Goal: Task Accomplishment & Management: Manage account settings

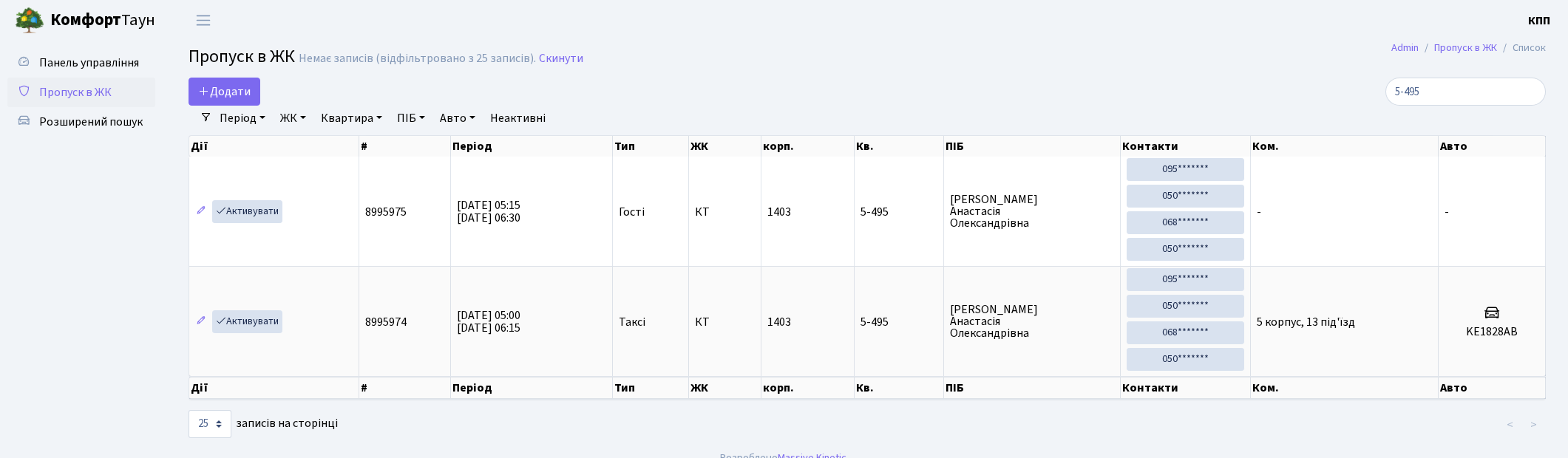
select select "25"
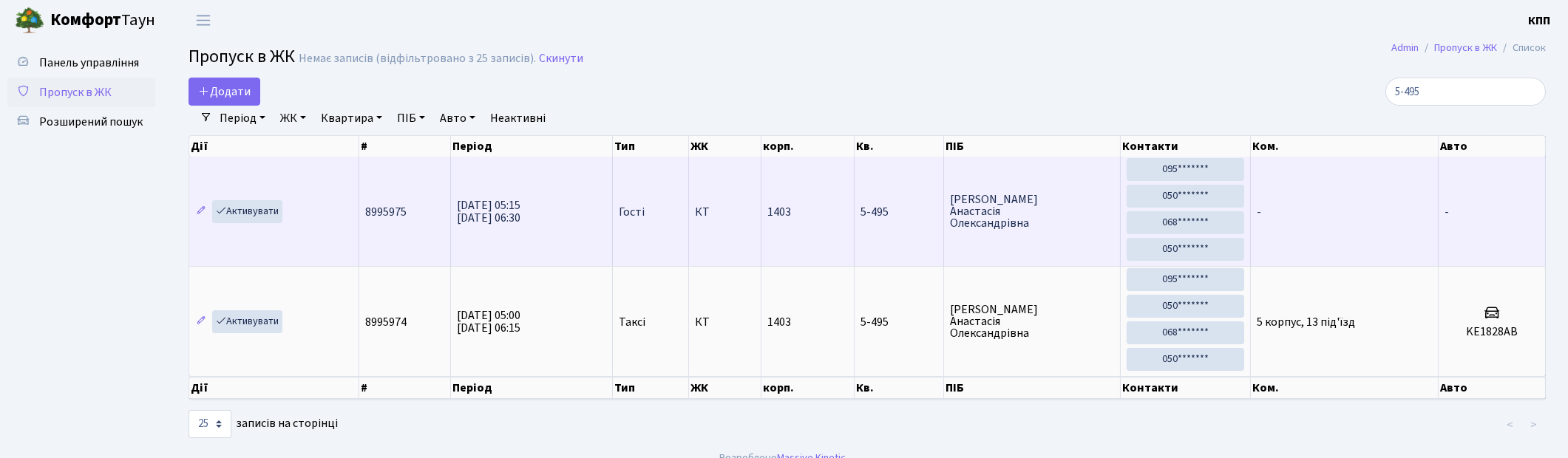
click at [240, 224] on td "Активувати" at bounding box center [274, 211] width 170 height 110
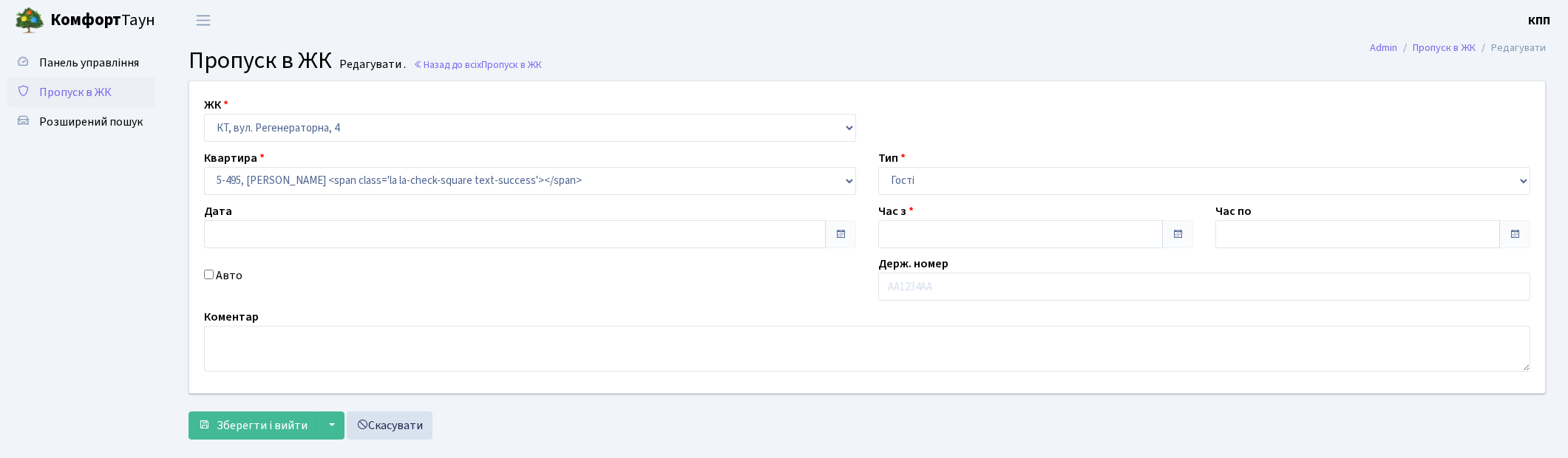
type input "[DATE]"
type input "05:15"
type input "06:30"
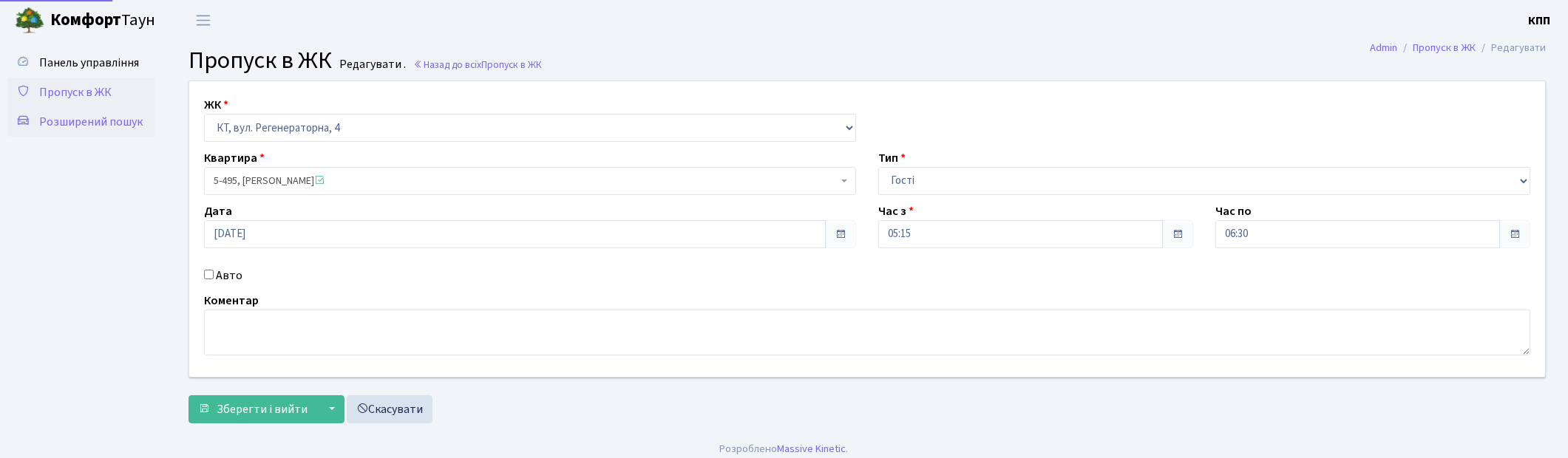
click at [82, 107] on link "Розширений пошук" at bounding box center [81, 122] width 148 height 30
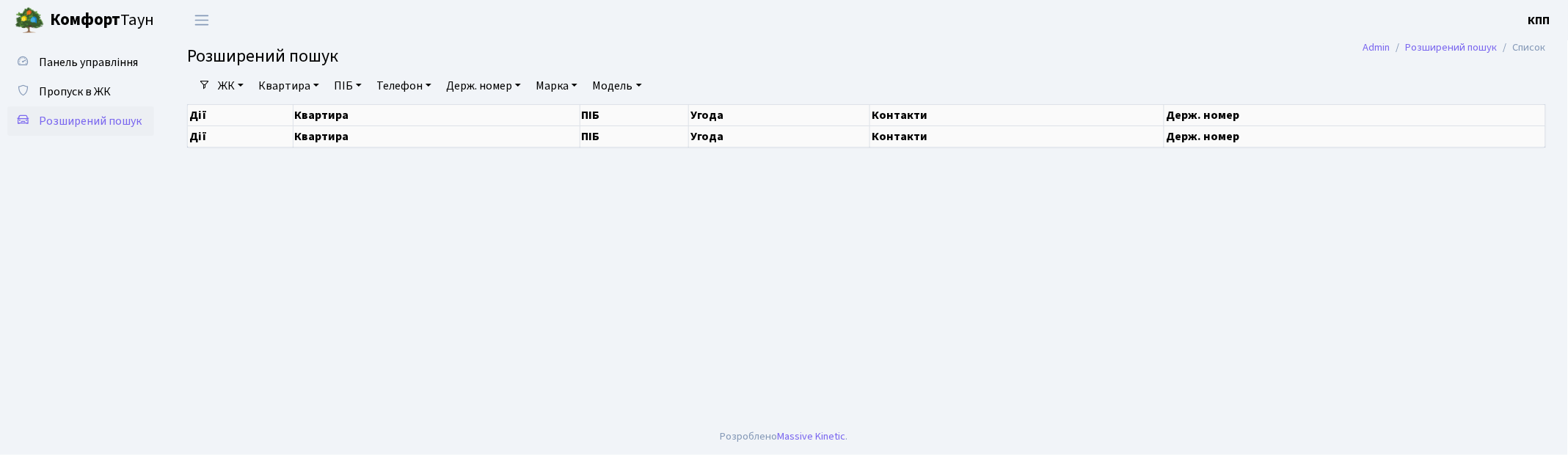
select select "25"
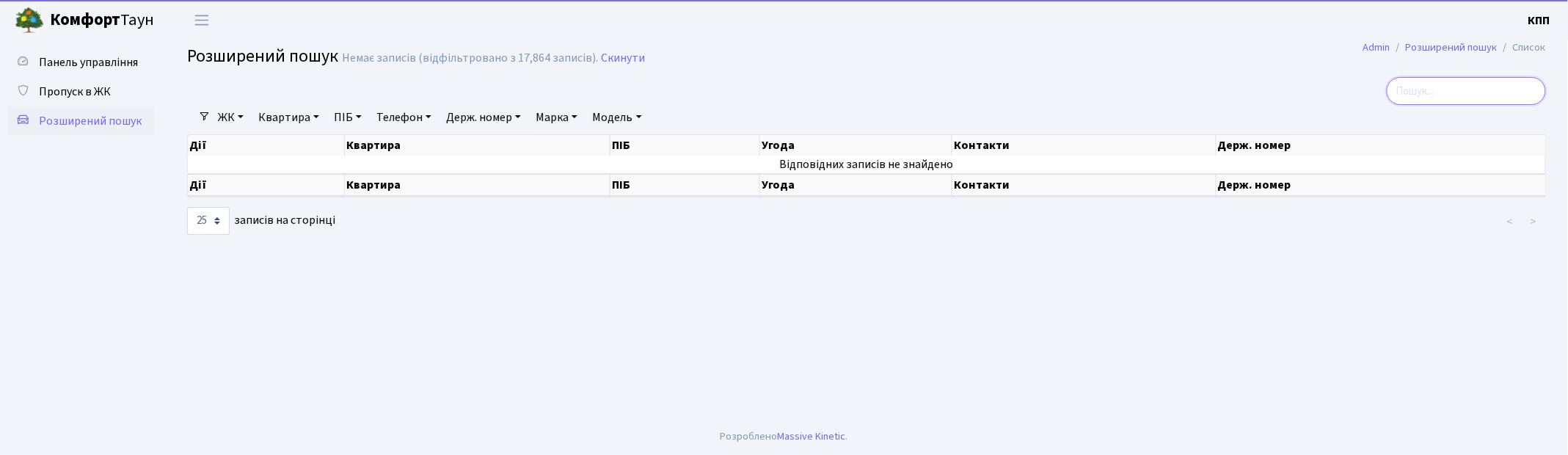
click at [1447, 84] on input "search" at bounding box center [1466, 91] width 159 height 28
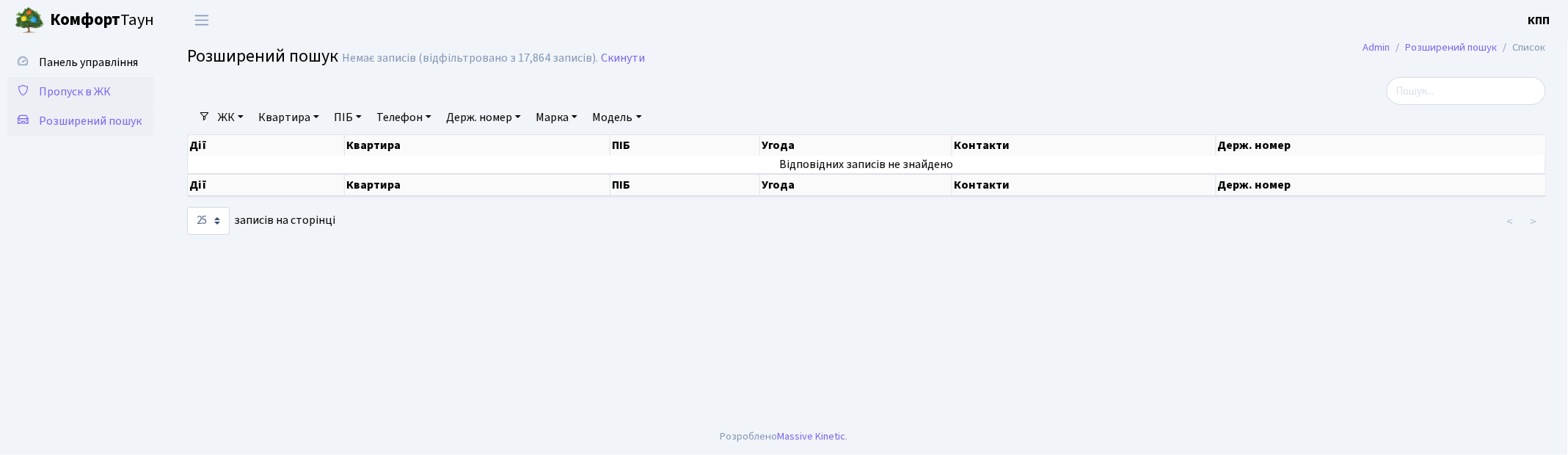
click at [86, 92] on span "Пропуск в ЖК" at bounding box center [75, 92] width 72 height 16
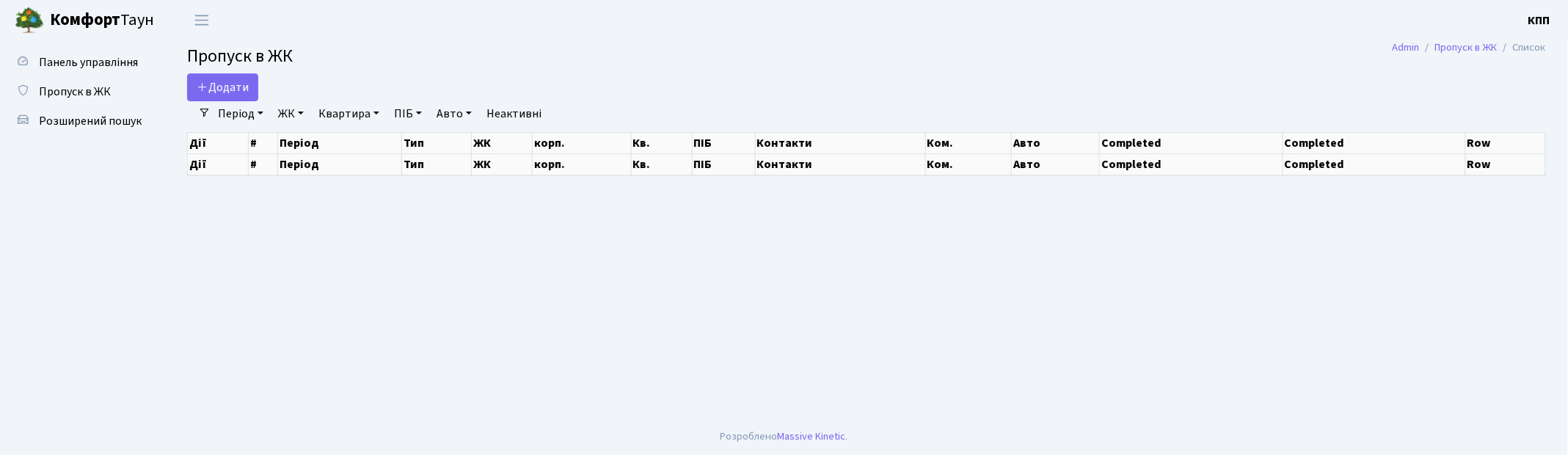
select select "25"
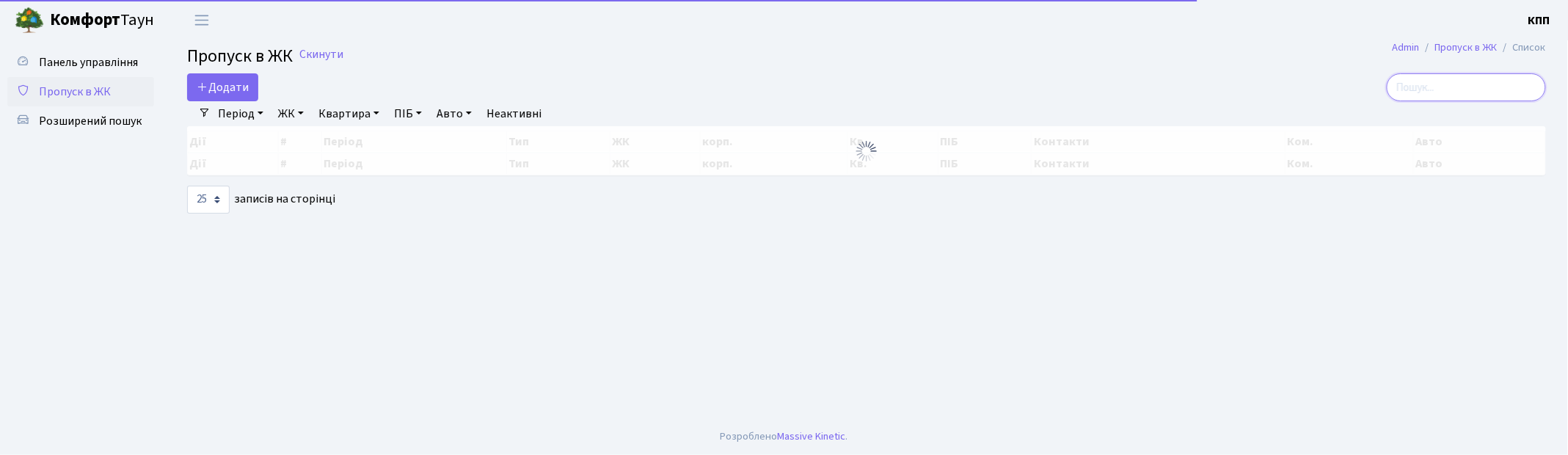
click at [1470, 78] on input "search" at bounding box center [1466, 87] width 159 height 28
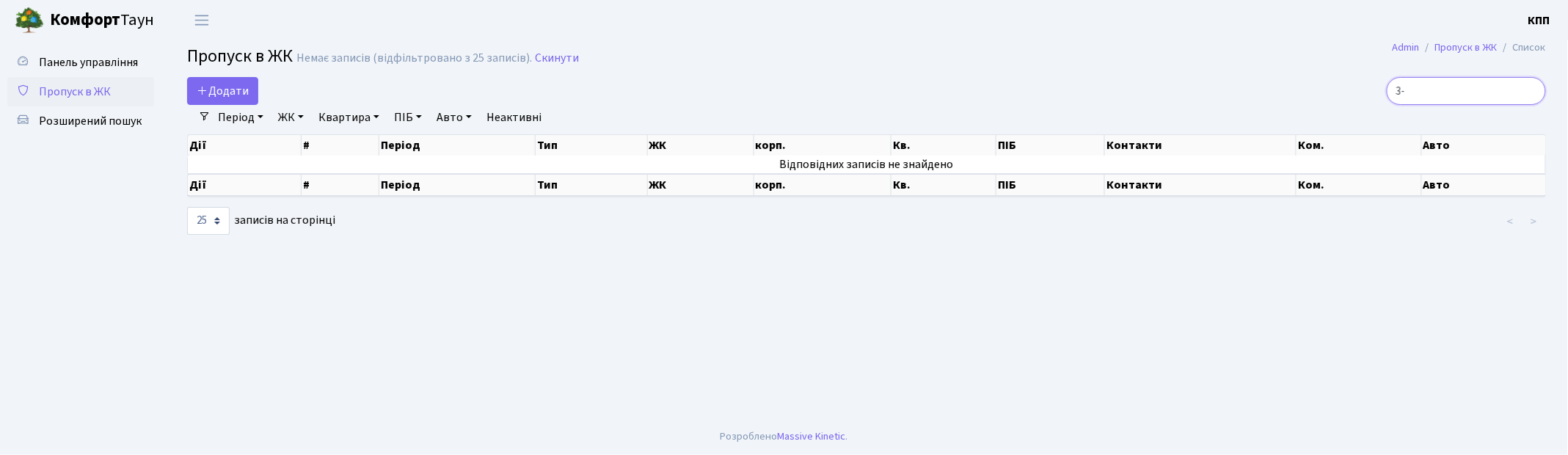
type input "3"
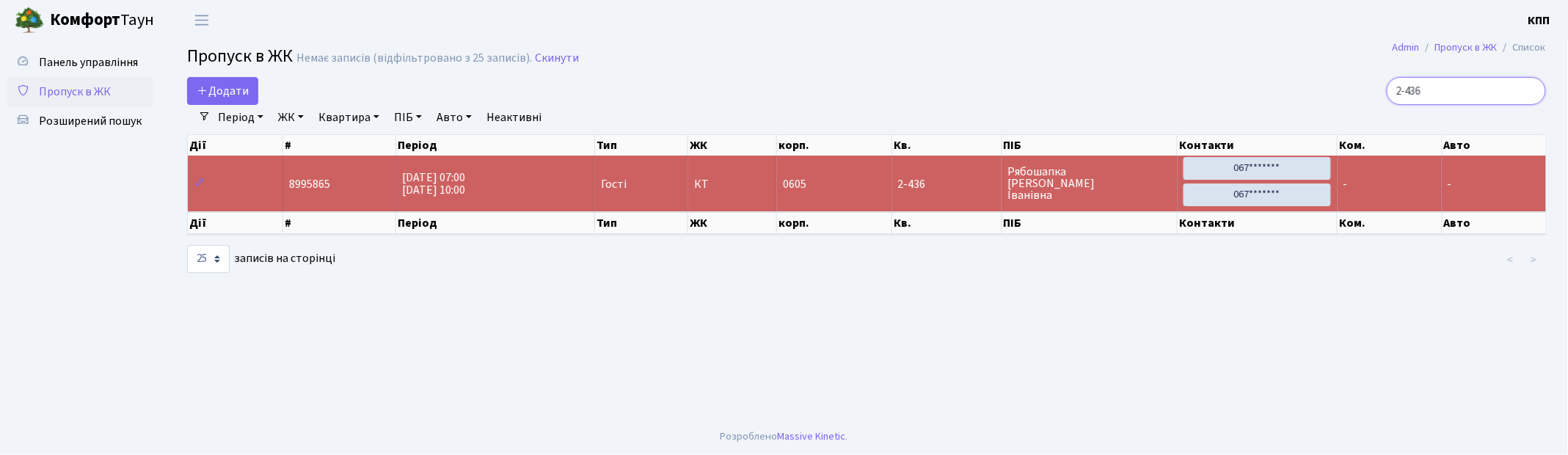
type input "2-436"
click at [88, 92] on span "Пропуск в ЖК" at bounding box center [75, 92] width 72 height 16
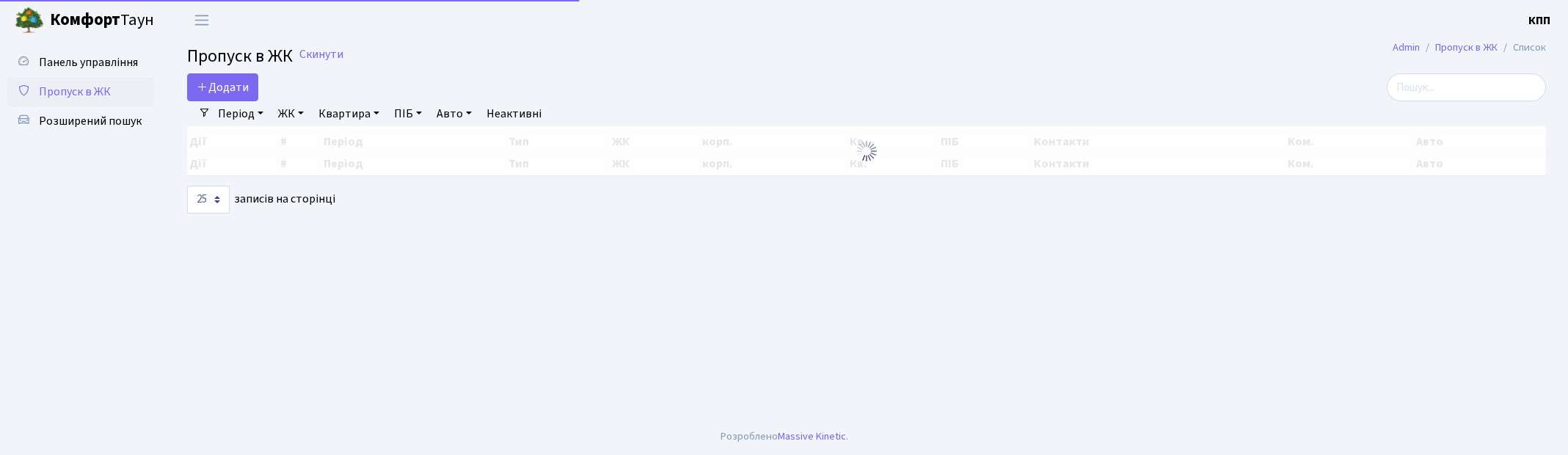
select select "25"
